Goal: Transaction & Acquisition: Purchase product/service

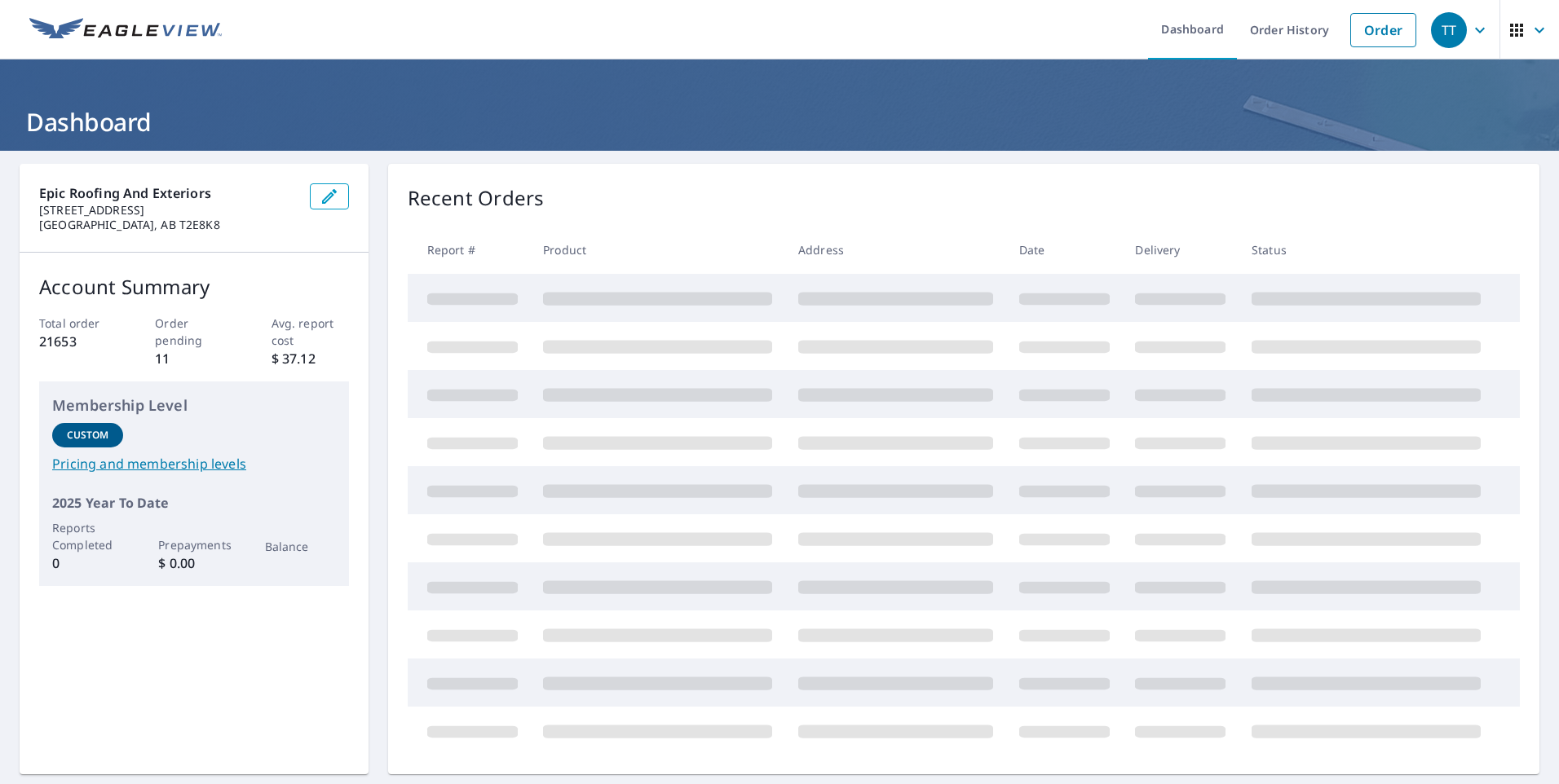
click at [1389, 27] on link "Order" at bounding box center [1384, 30] width 66 height 35
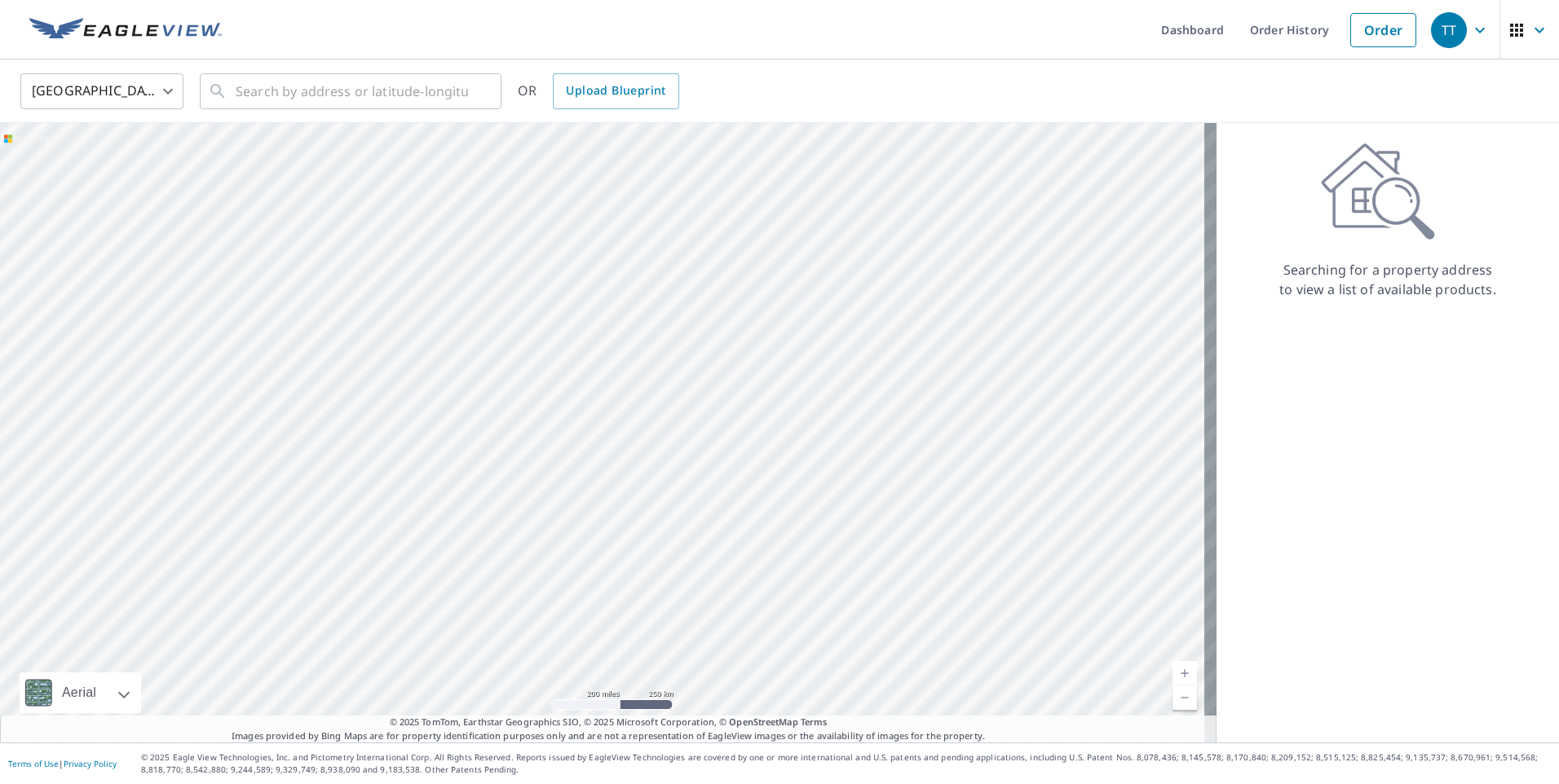
click at [151, 95] on body "TT TT Dashboard Order History Order TT United States US ​ ​ OR Upload Blueprint…" at bounding box center [779, 392] width 1559 height 784
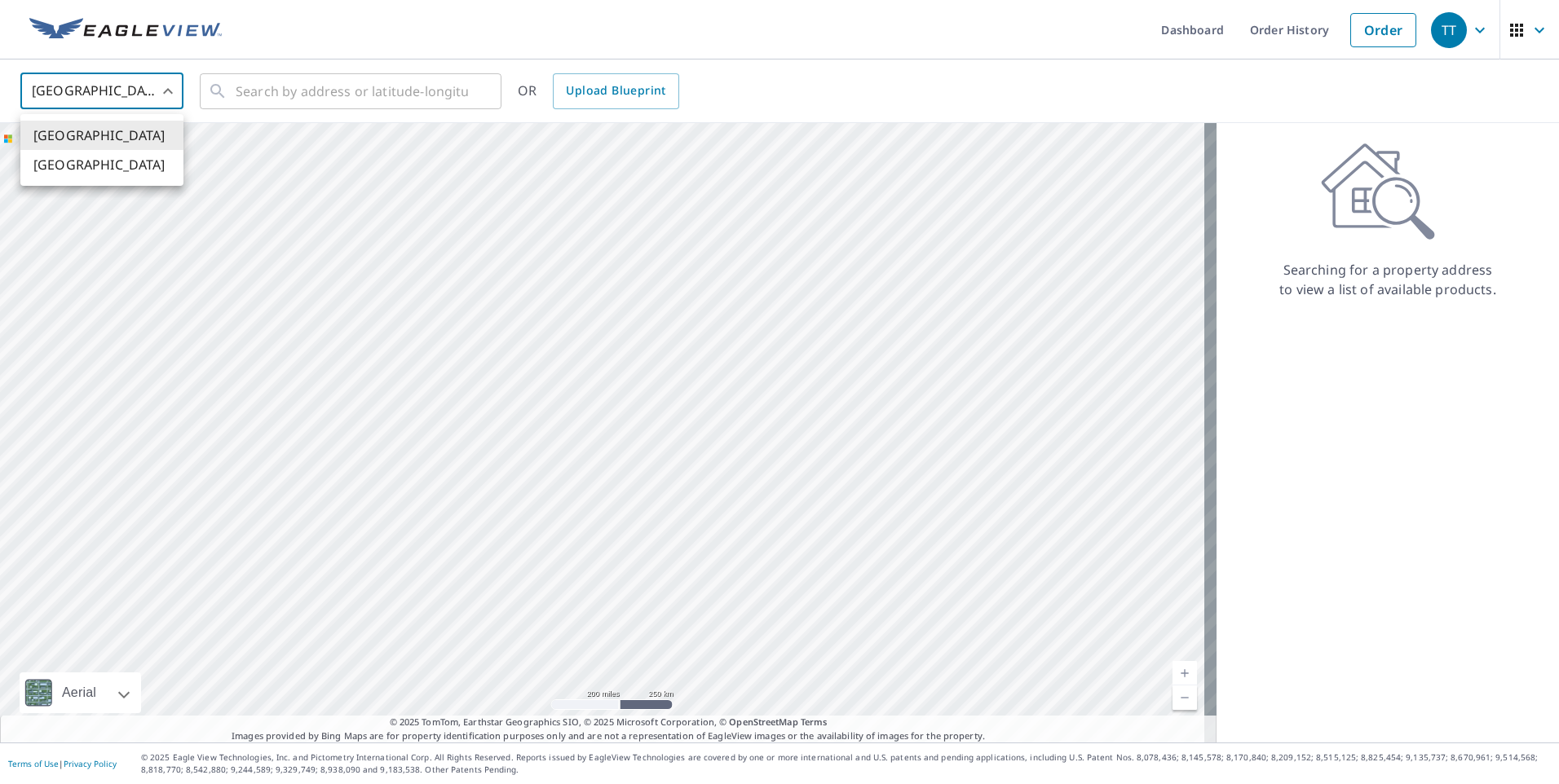
click at [136, 156] on li "[GEOGRAPHIC_DATA]" at bounding box center [102, 164] width 163 height 29
type input "CA"
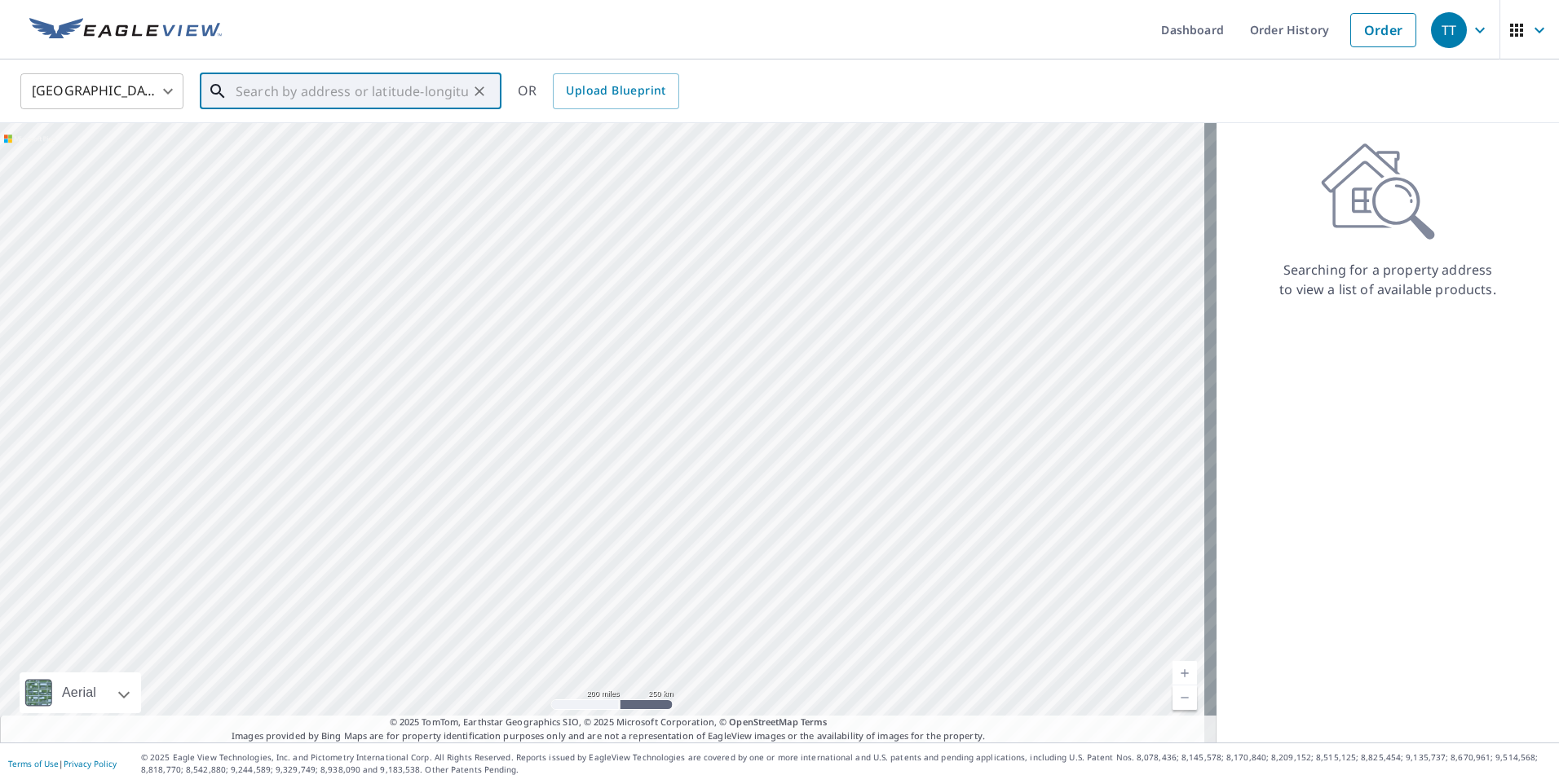
click at [293, 89] on input "text" at bounding box center [352, 91] width 232 height 46
paste input "[STREET_ADDRESS][PERSON_NAME]"
click at [433, 136] on span "[STREET_ADDRESS][PERSON_NAME]" at bounding box center [360, 138] width 256 height 19
type input "[STREET_ADDRESS][PERSON_NAME]"
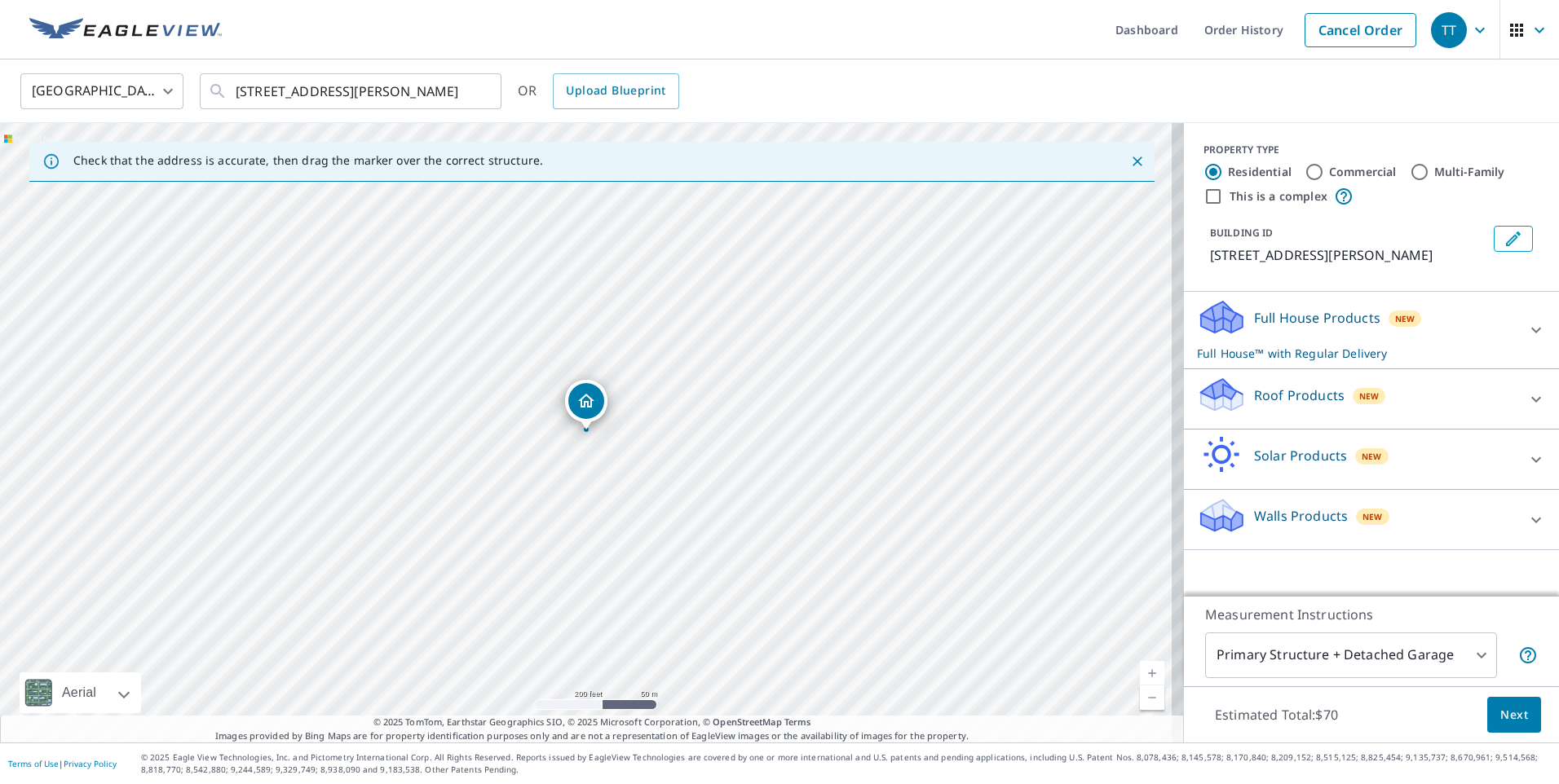
click at [1383, 408] on div "Roof Products New" at bounding box center [1357, 399] width 320 height 46
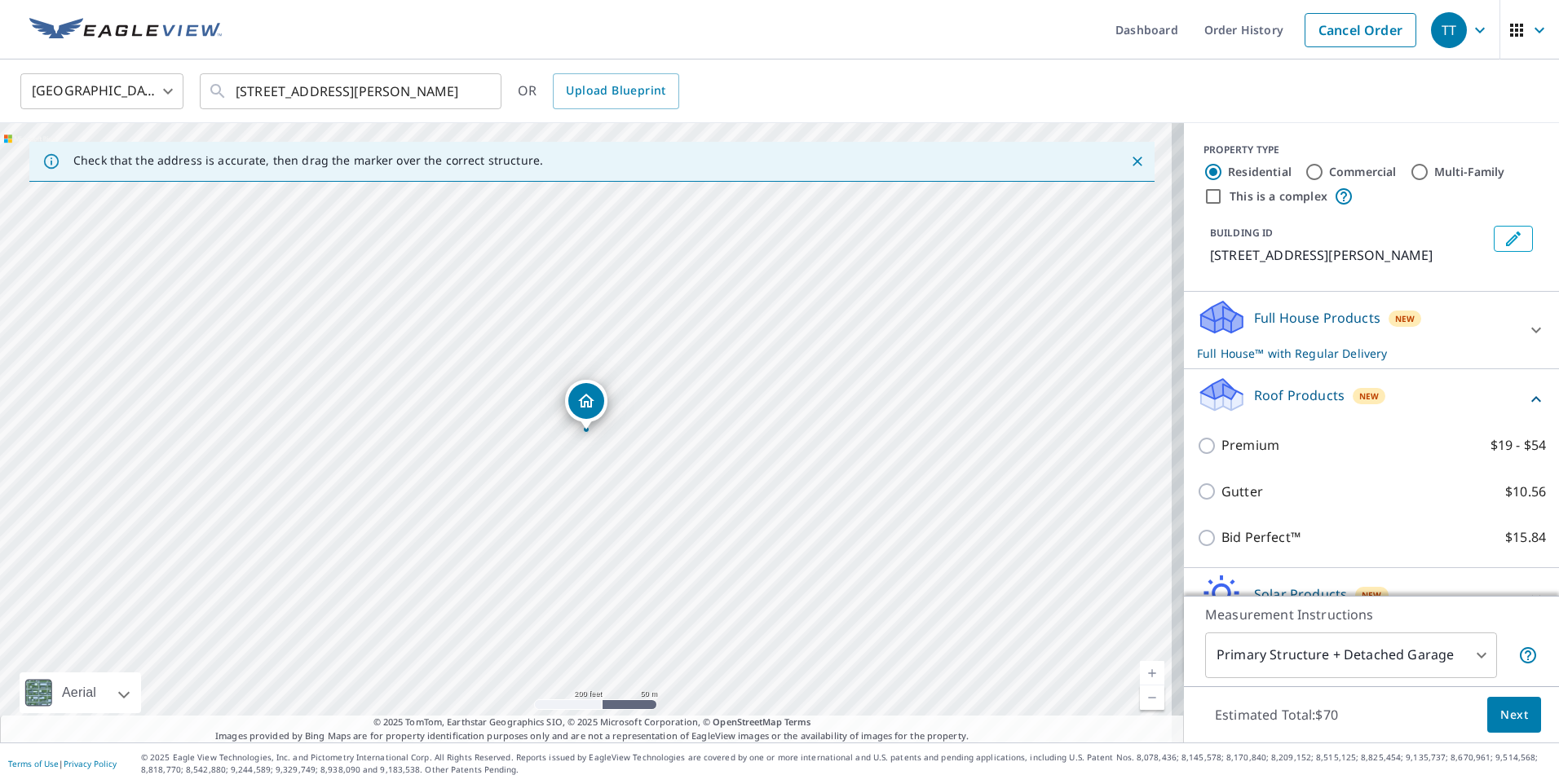
click at [1418, 455] on div "Premium $19 - $54" at bounding box center [1372, 446] width 349 height 46
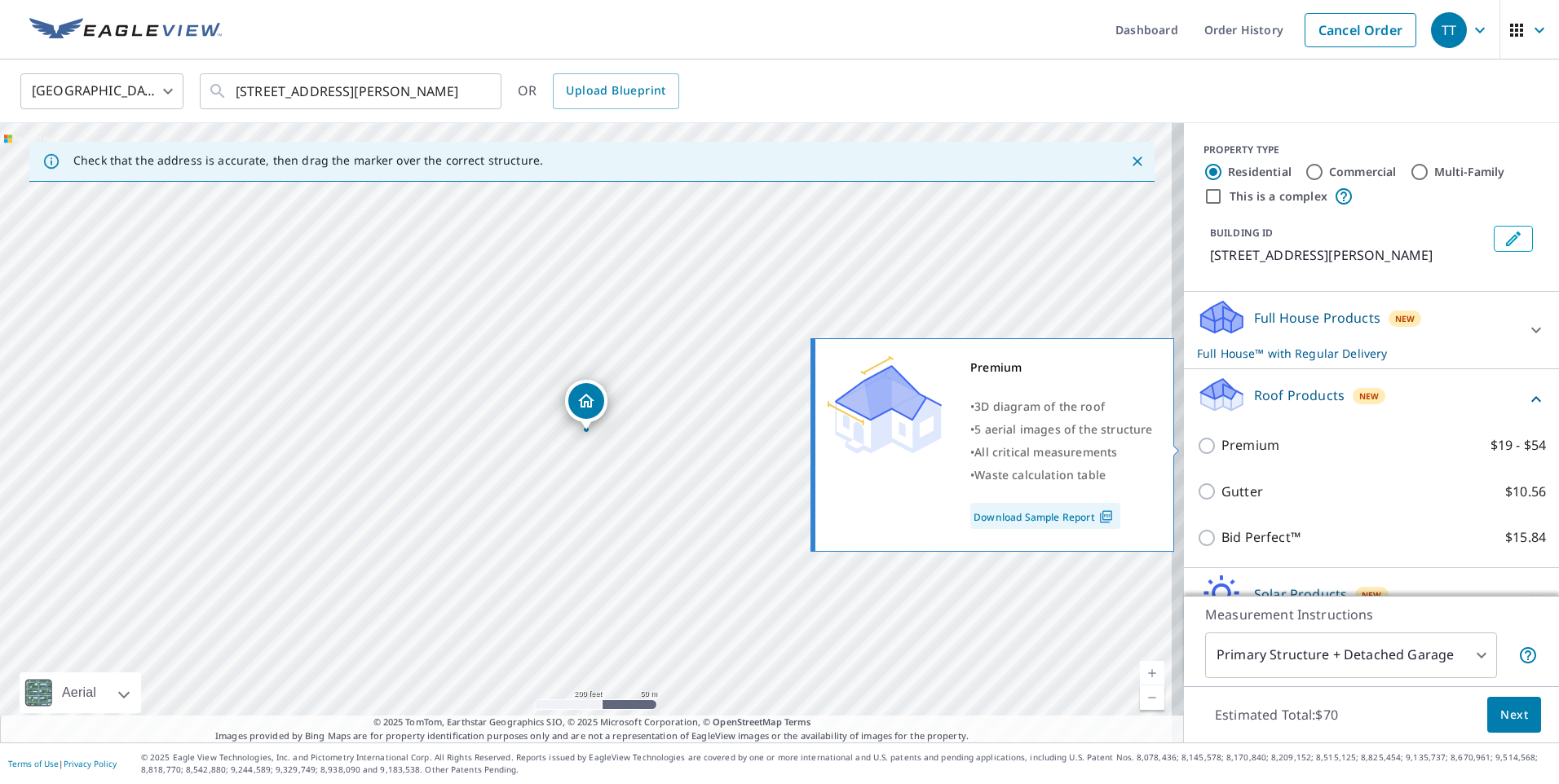
click at [1386, 447] on label "Premium $19 - $54" at bounding box center [1384, 445] width 324 height 20
click at [1221, 447] on input "Premium $19 - $54" at bounding box center [1210, 446] width 25 height 19
checkbox input "true"
checkbox input "false"
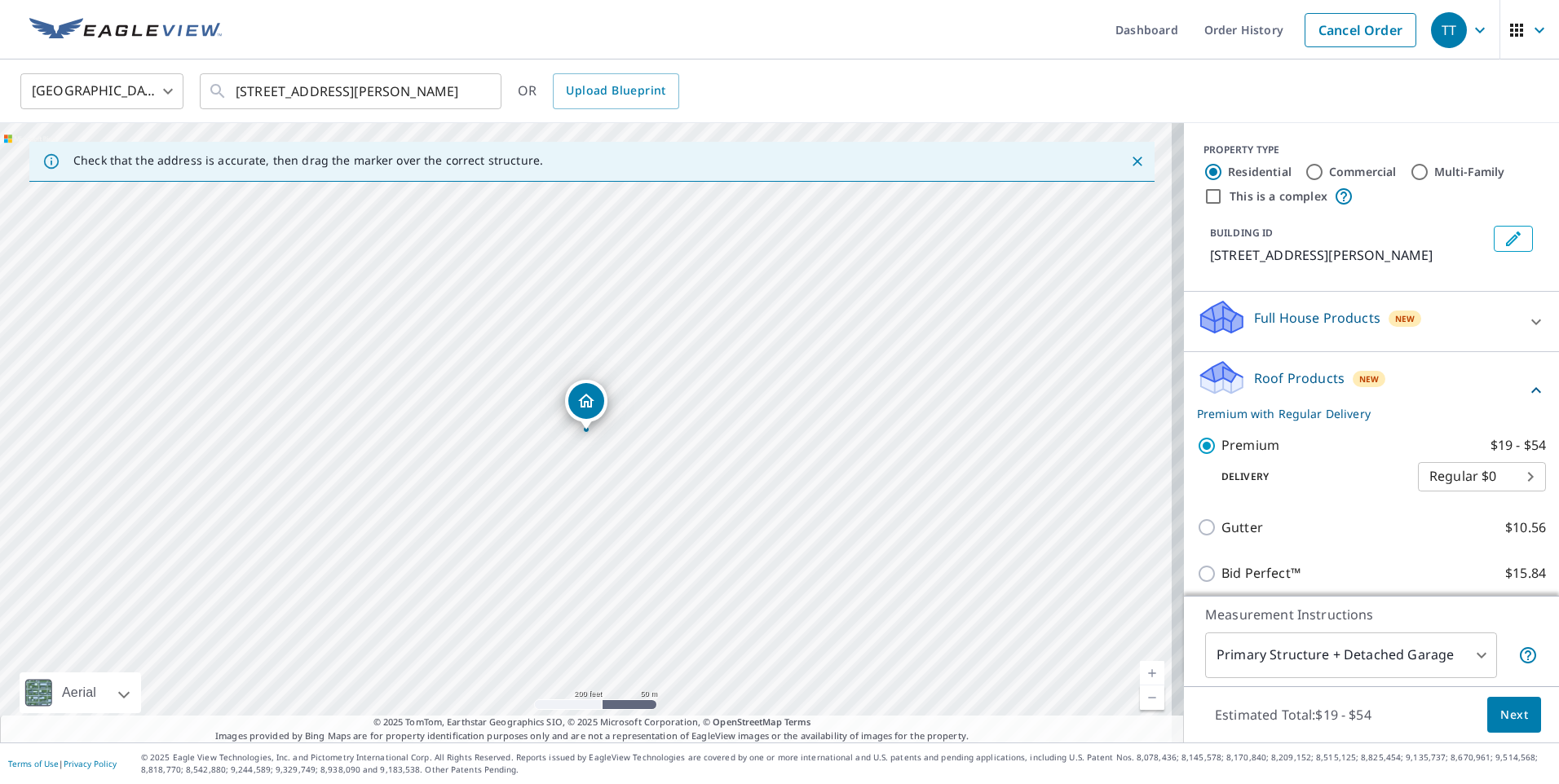
click at [1504, 705] on span "Next" at bounding box center [1514, 715] width 27 height 20
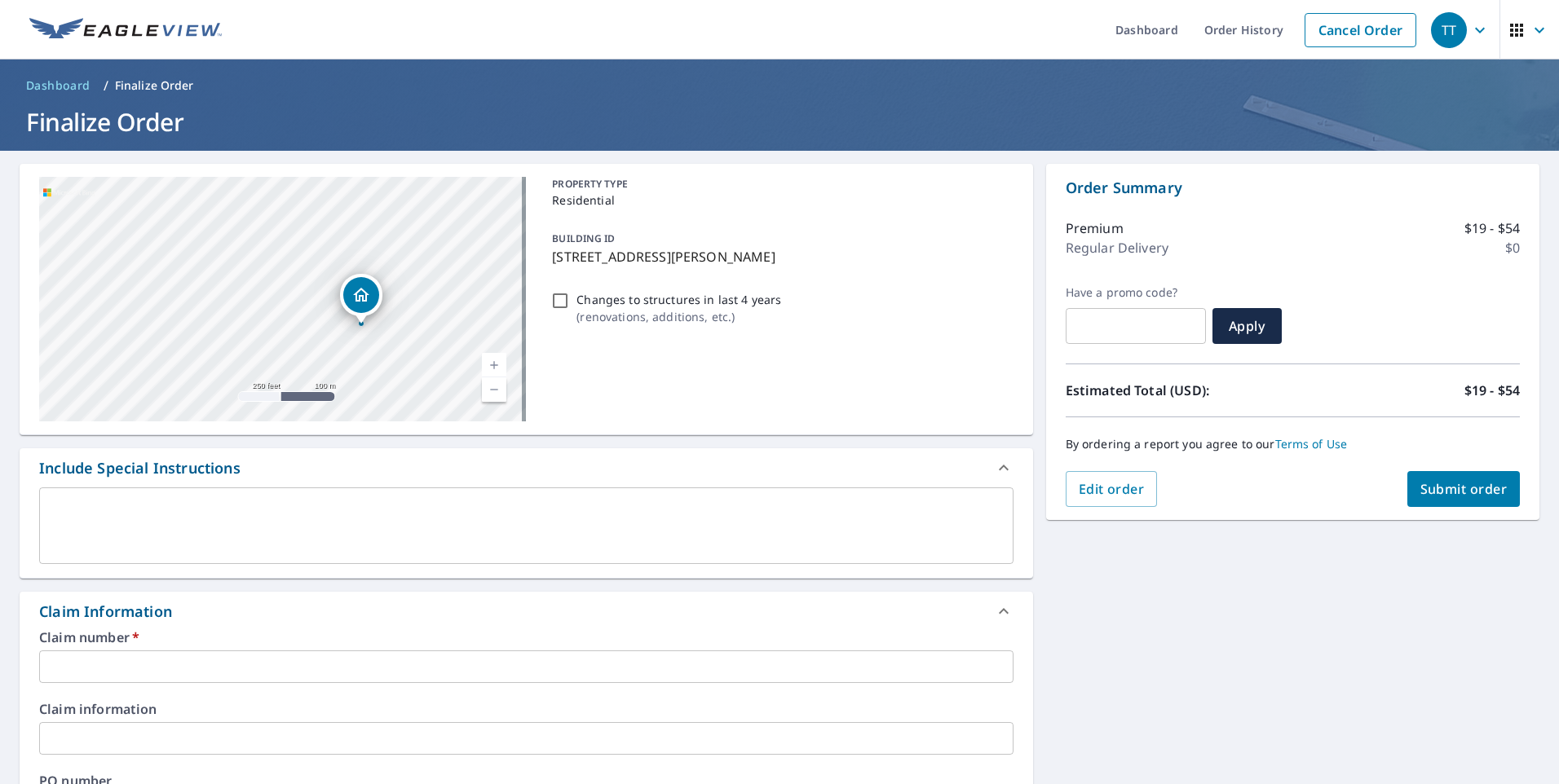
click at [197, 674] on input "text" at bounding box center [526, 666] width 975 height 33
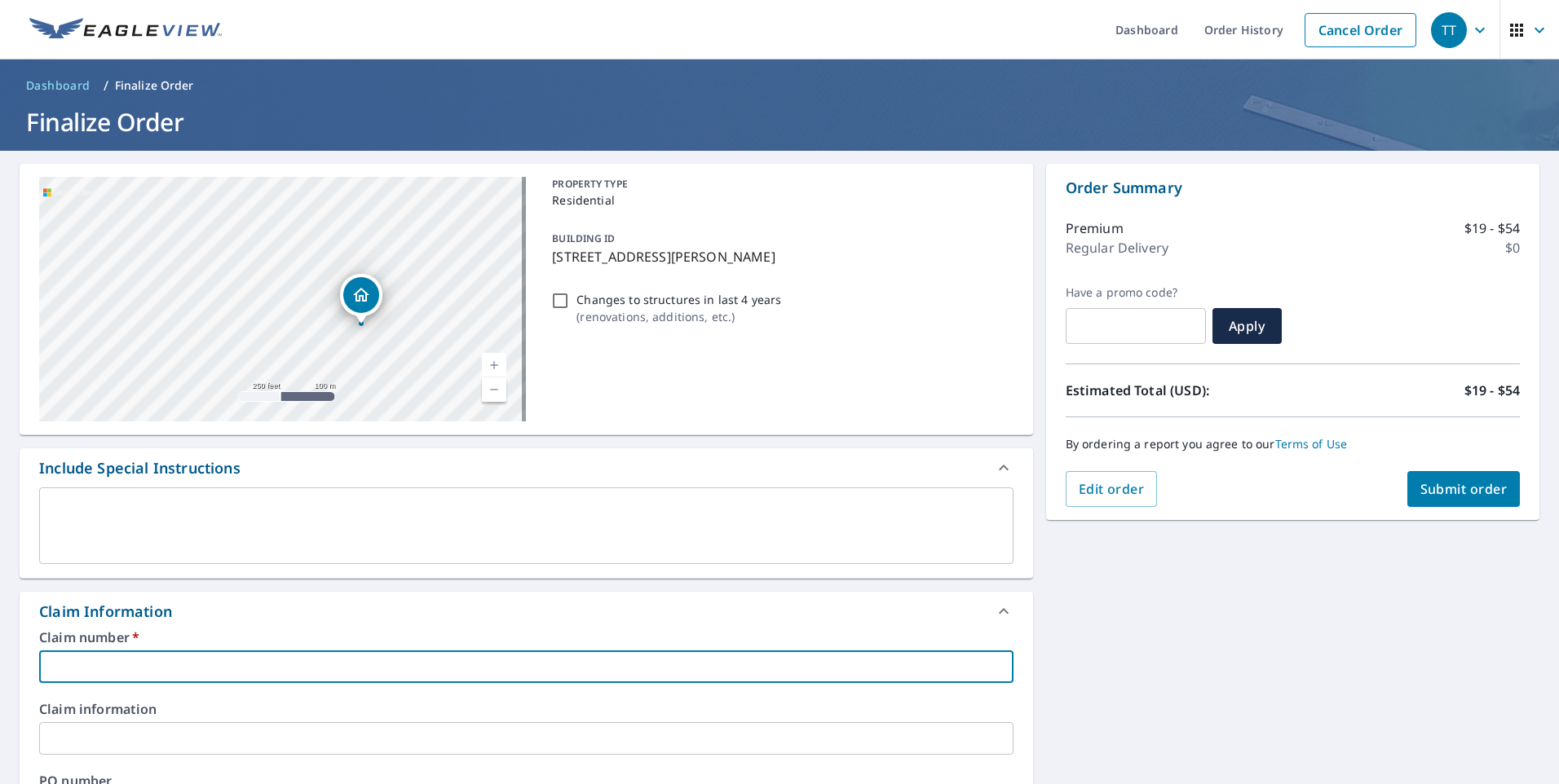
paste input "081822"
type input "081822"
checkbox input "true"
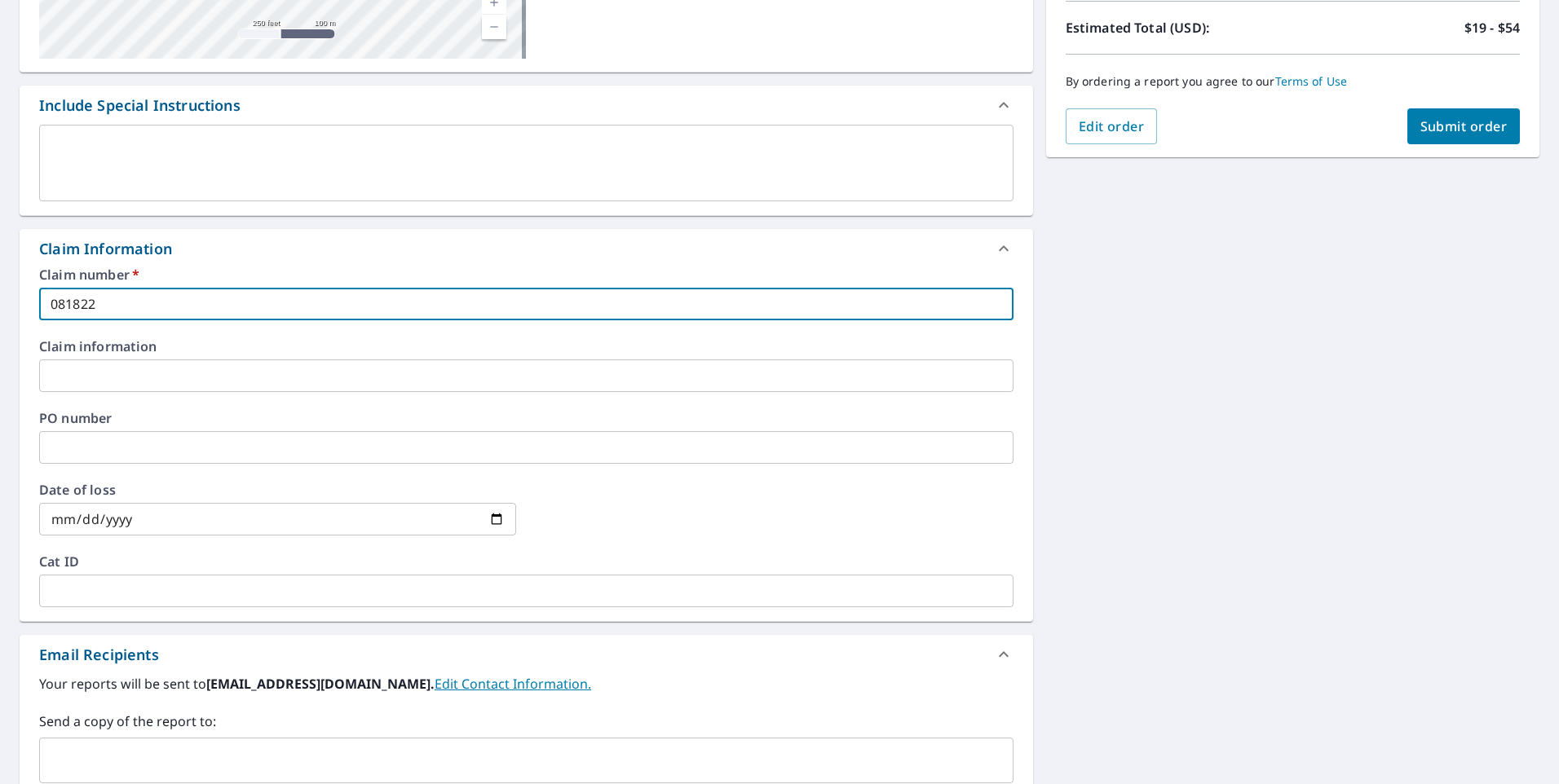
scroll to position [489, 0]
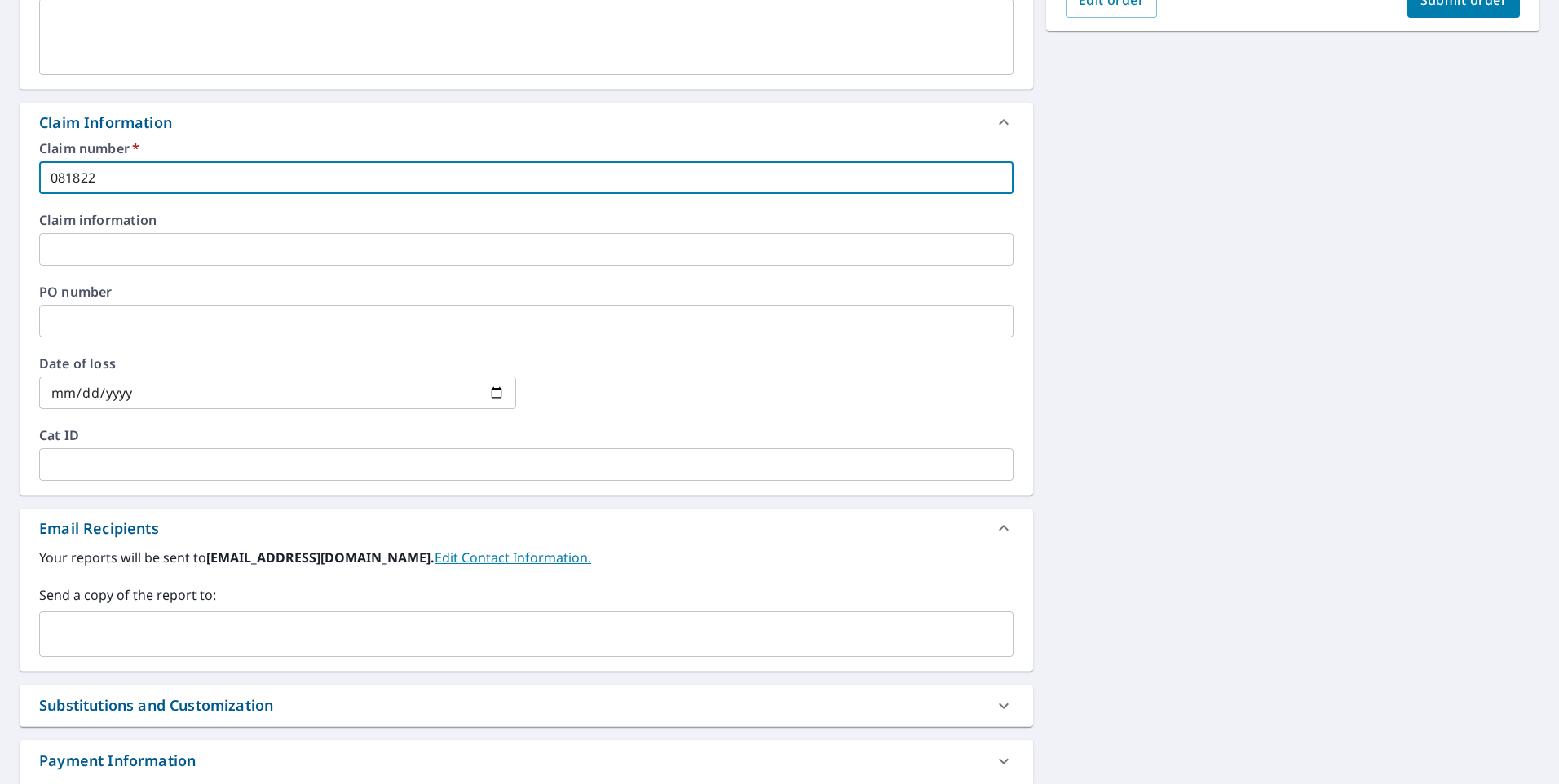
type input "081822"
click at [122, 646] on input "text" at bounding box center [513, 633] width 935 height 31
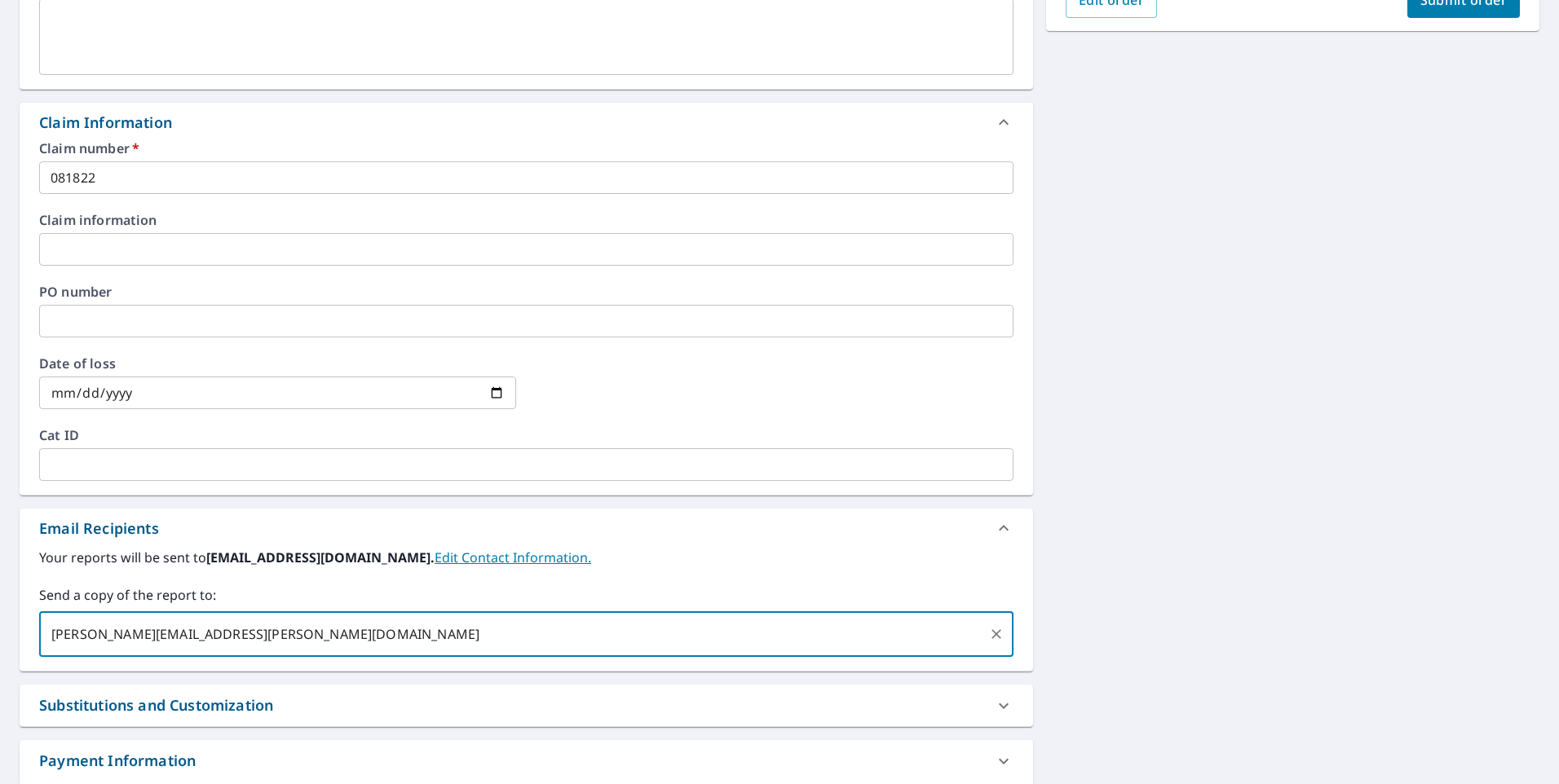
type input "[PERSON_NAME][EMAIL_ADDRESS][PERSON_NAME][DOMAIN_NAME]"
checkbox input "true"
click at [1041, 493] on div "[STREET_ADDRESS][GEOGRAPHIC_DATA][PERSON_NAME] A standard road map Aerial A det…" at bounding box center [779, 253] width 1559 height 1184
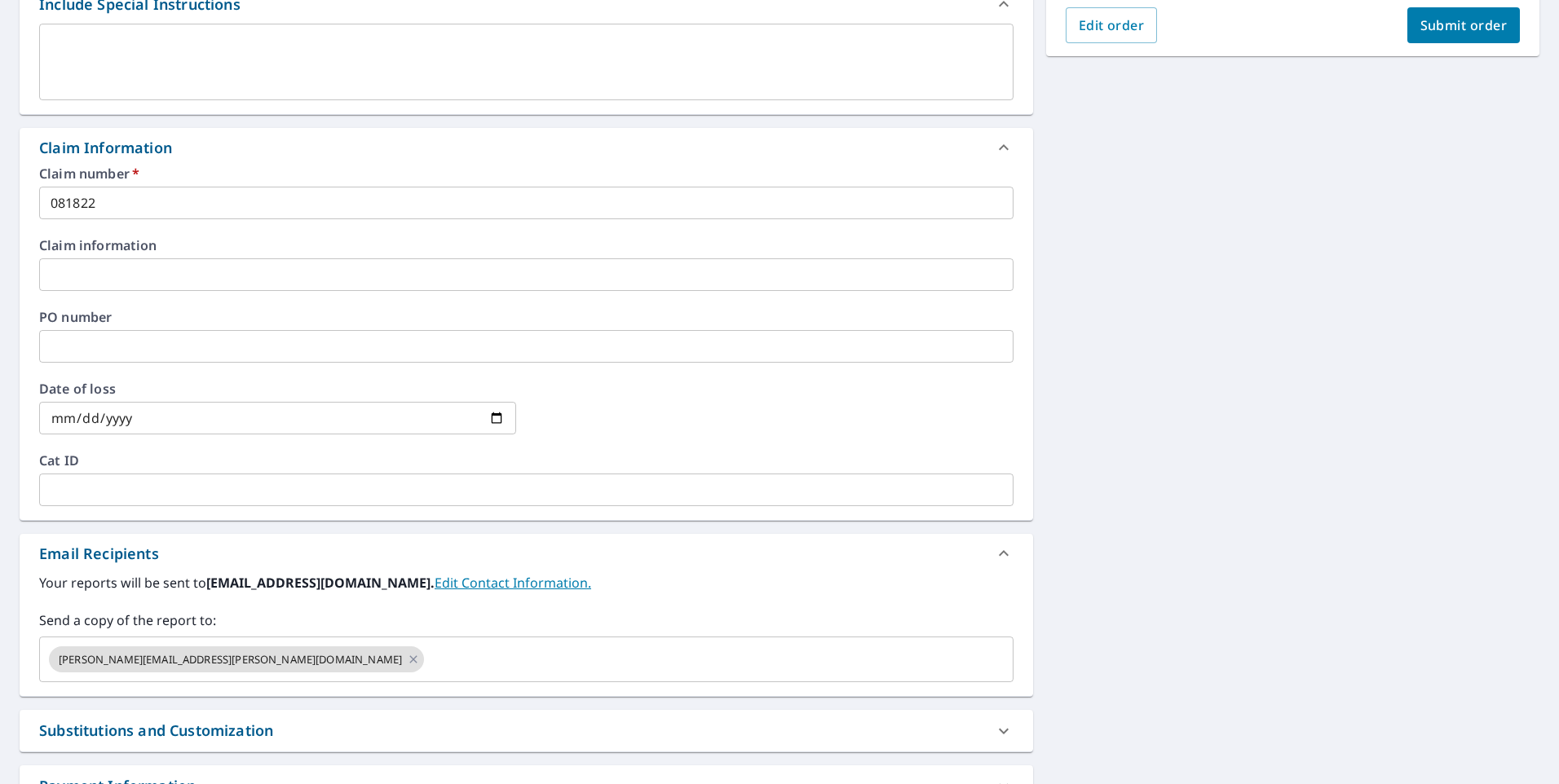
scroll to position [0, 0]
